Goal: Information Seeking & Learning: Learn about a topic

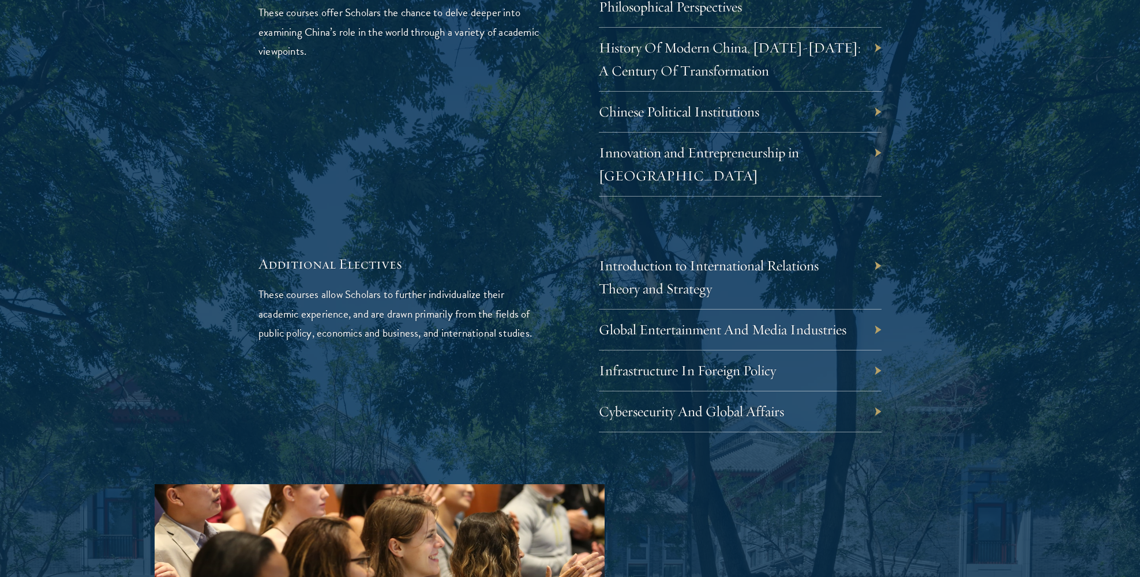
scroll to position [3592, 0]
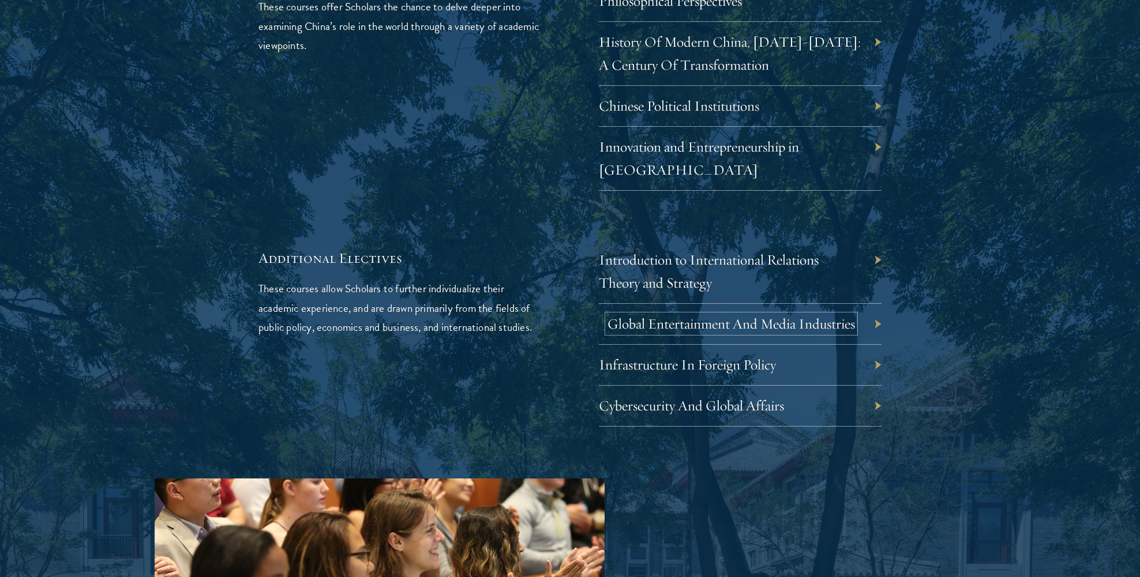
click at [842, 315] on link "Global Entertainment And Media Industries" at bounding box center [730, 324] width 247 height 18
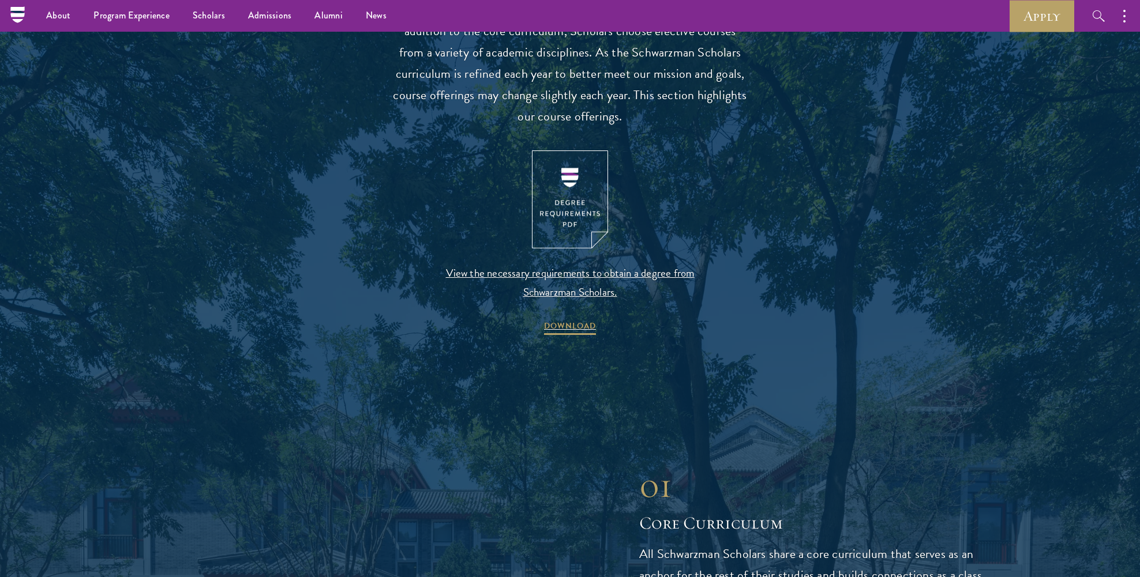
scroll to position [1043, 0]
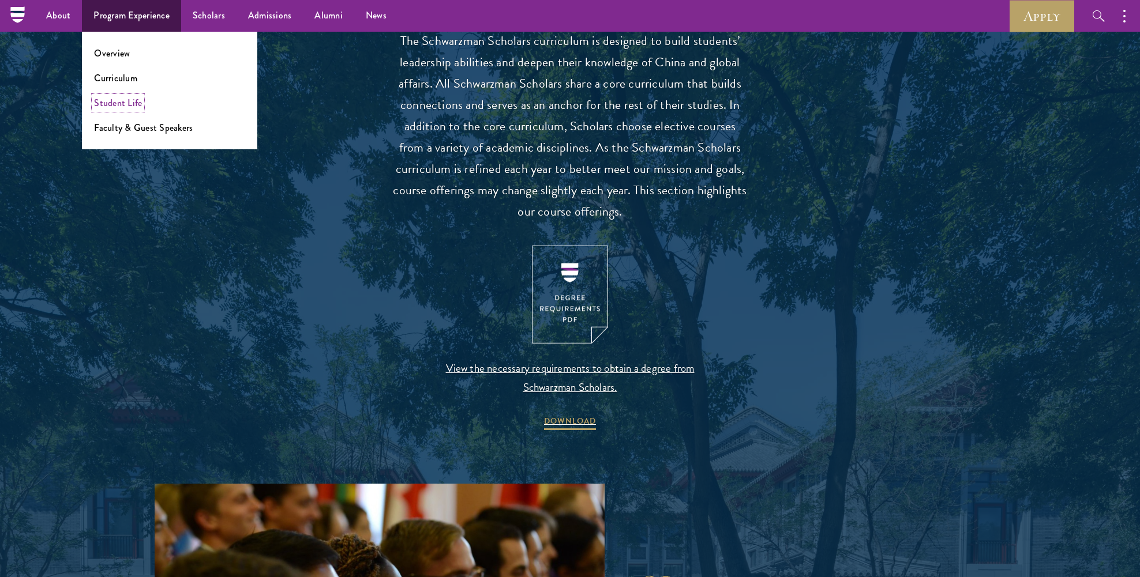
click at [107, 106] on link "Student Life" at bounding box center [118, 102] width 48 height 13
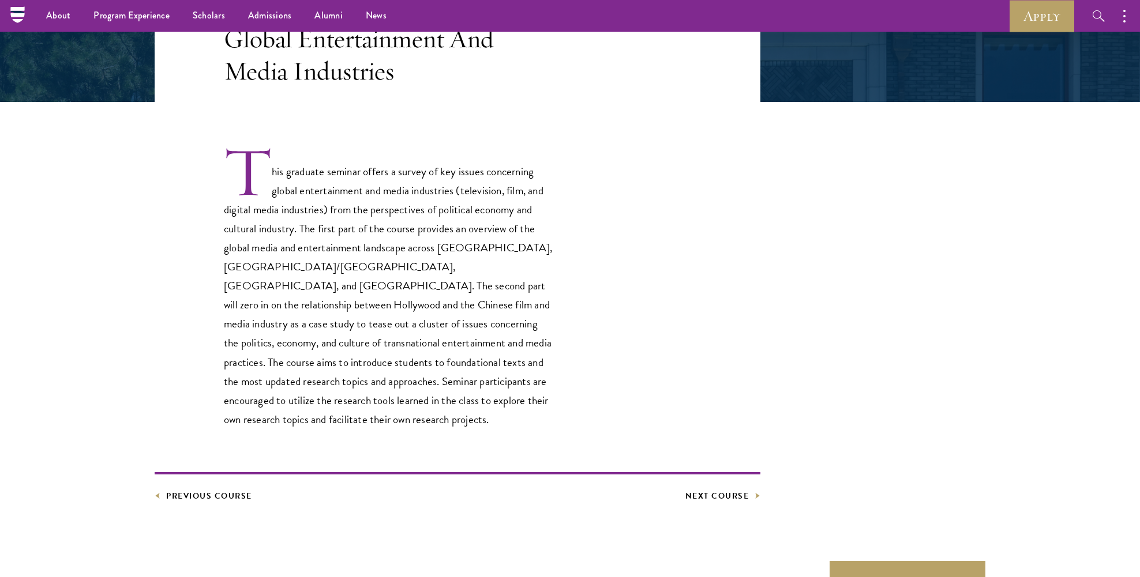
scroll to position [239, 0]
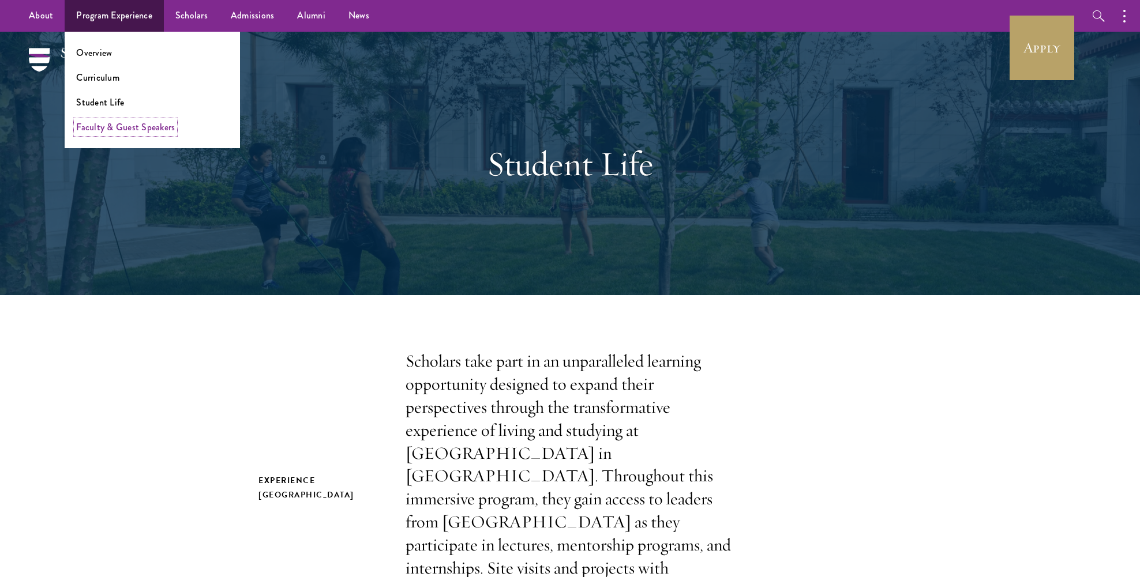
click at [94, 126] on link "Faculty & Guest Speakers" at bounding box center [125, 127] width 99 height 13
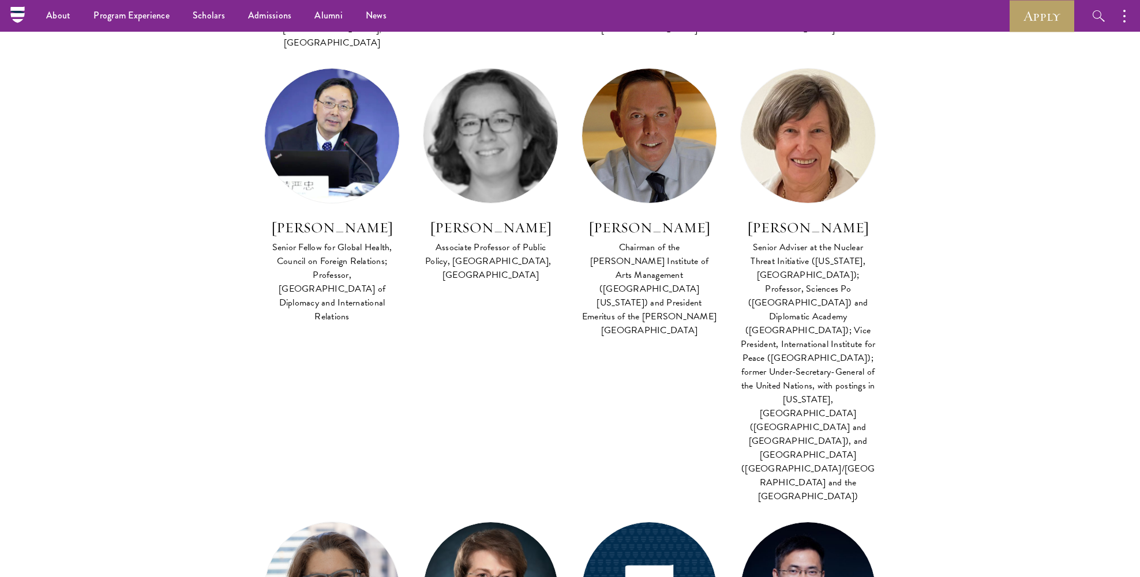
scroll to position [1664, 0]
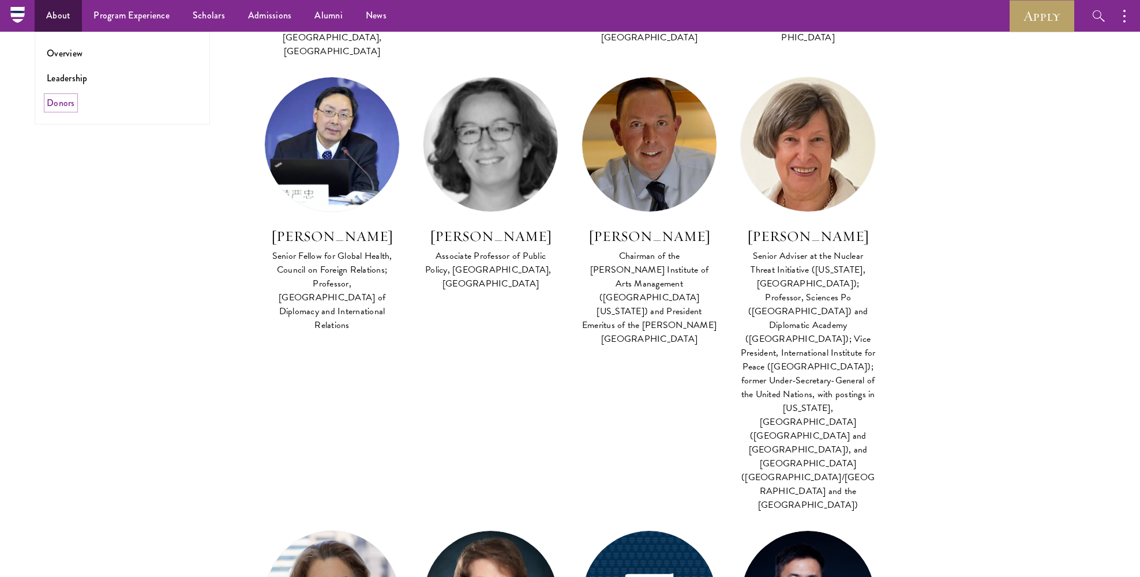
click at [67, 97] on link "Donors" at bounding box center [61, 102] width 28 height 13
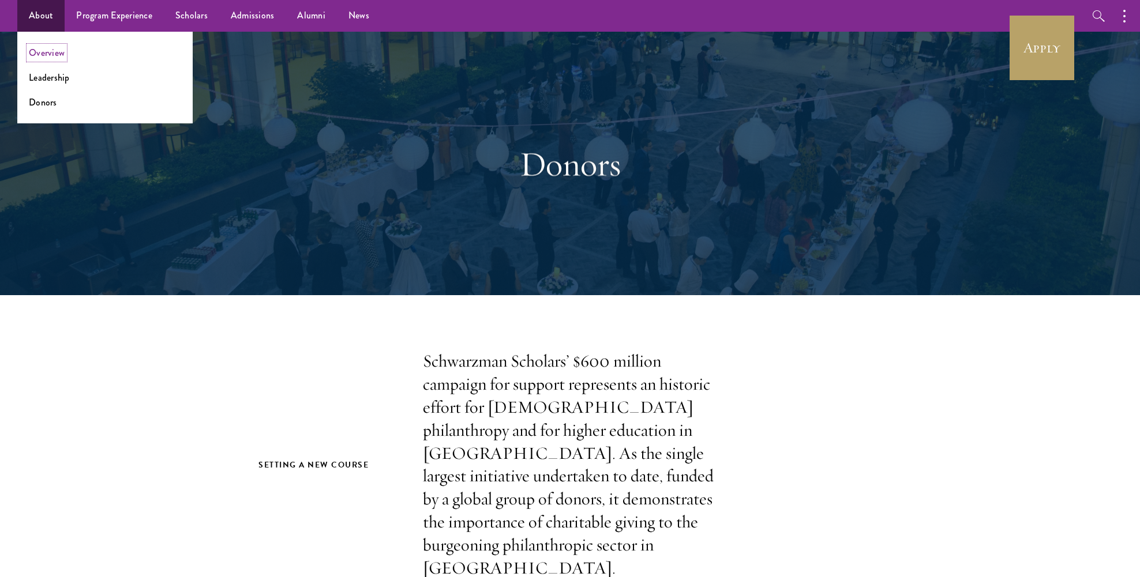
click at [31, 47] on link "Overview" at bounding box center [47, 52] width 36 height 13
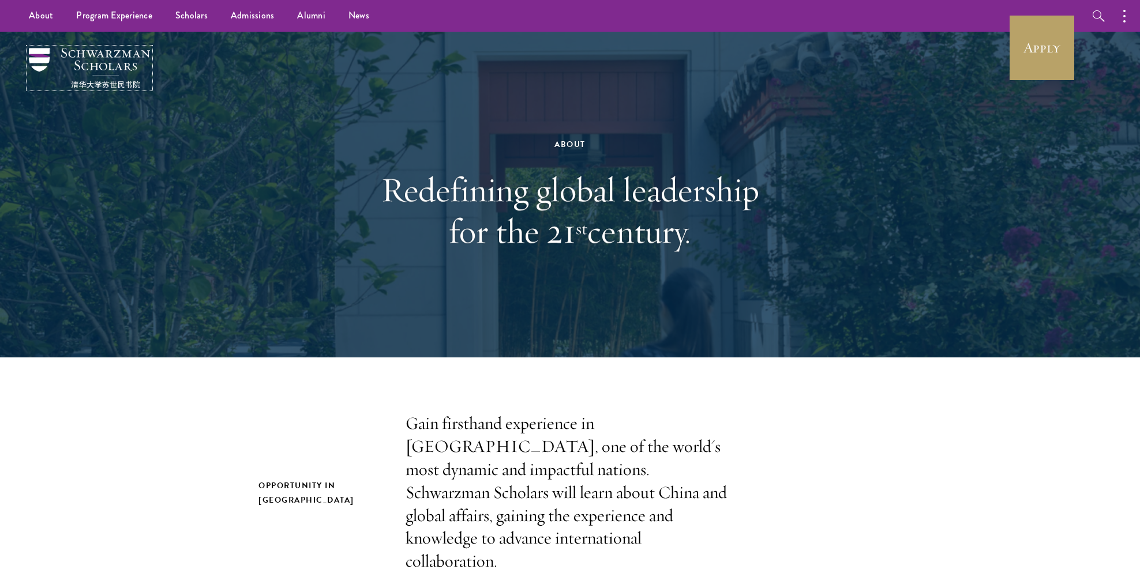
click at [33, 60] on img at bounding box center [89, 68] width 121 height 40
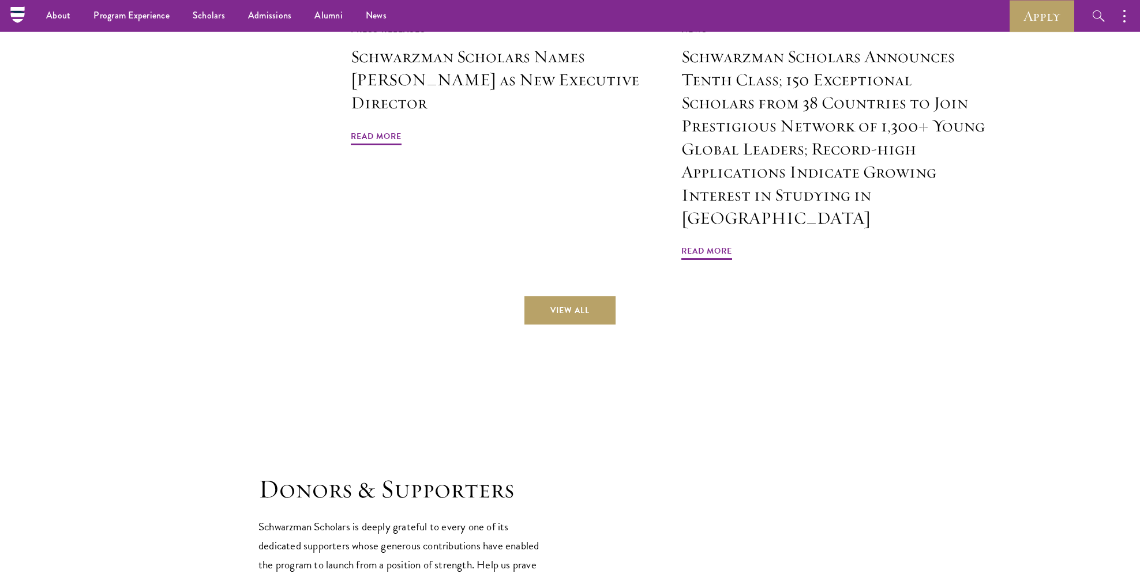
scroll to position [2204, 0]
